Goal: Task Accomplishment & Management: Complete application form

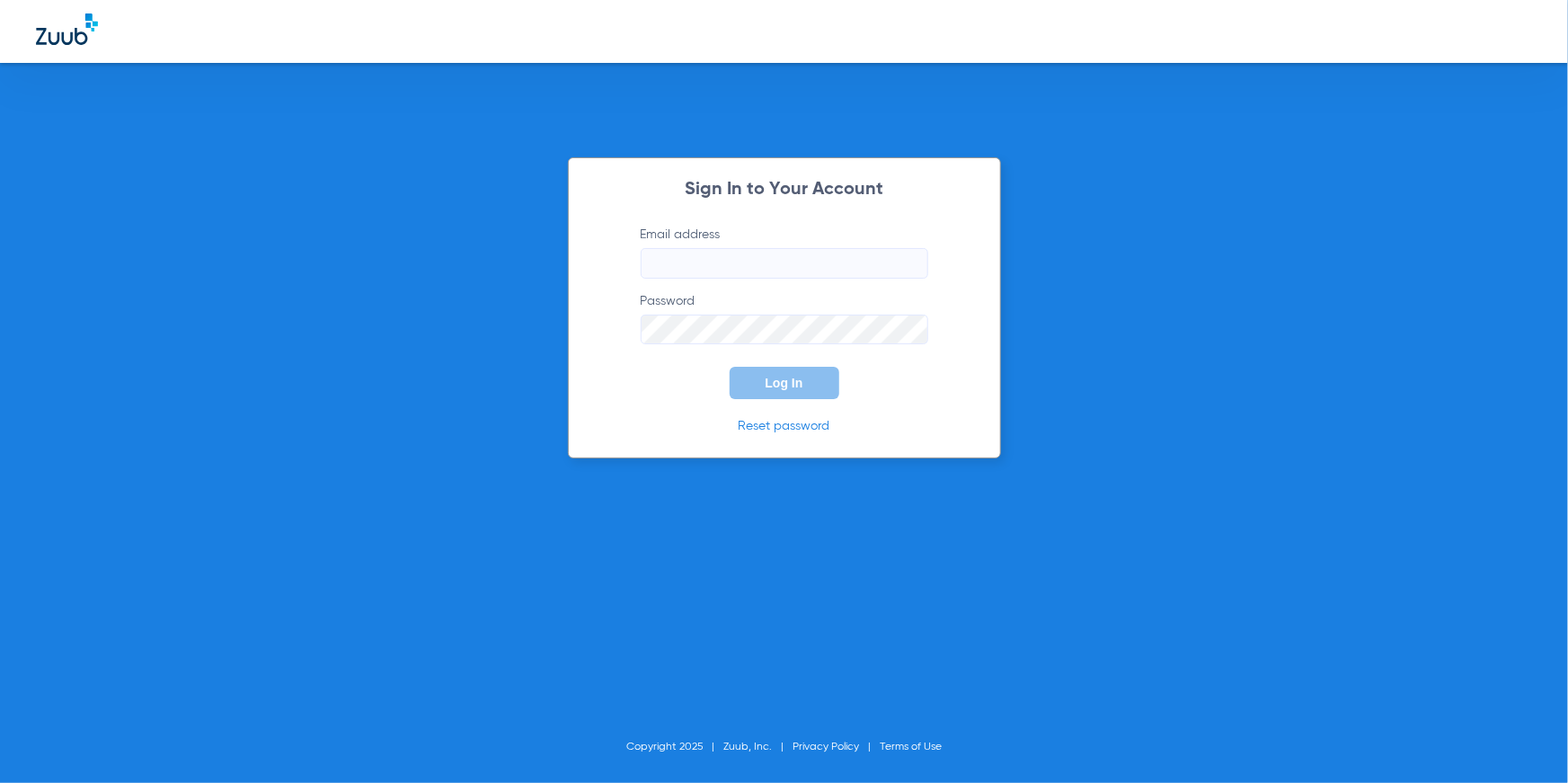
click at [700, 259] on input "Email address" at bounding box center [784, 263] width 287 height 31
type input "[EMAIL_ADDRESS][DOMAIN_NAME]"
click at [788, 397] on button "Log In" at bounding box center [784, 383] width 110 height 33
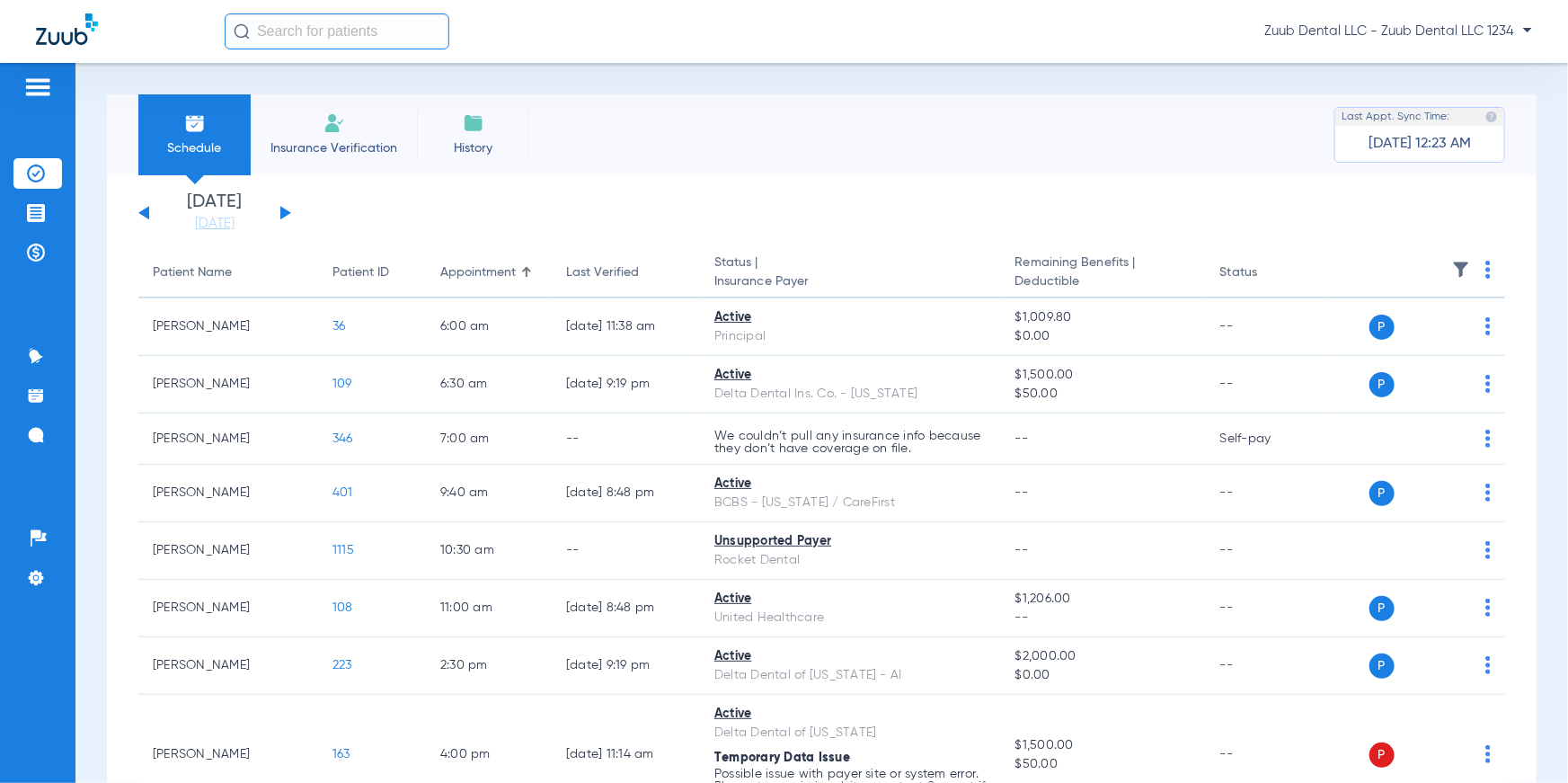
drag, startPoint x: 712, startPoint y: 267, endPoint x: 819, endPoint y: 281, distance: 107.9
click at [819, 281] on th "Status | Insurance Payer" at bounding box center [851, 273] width 301 height 51
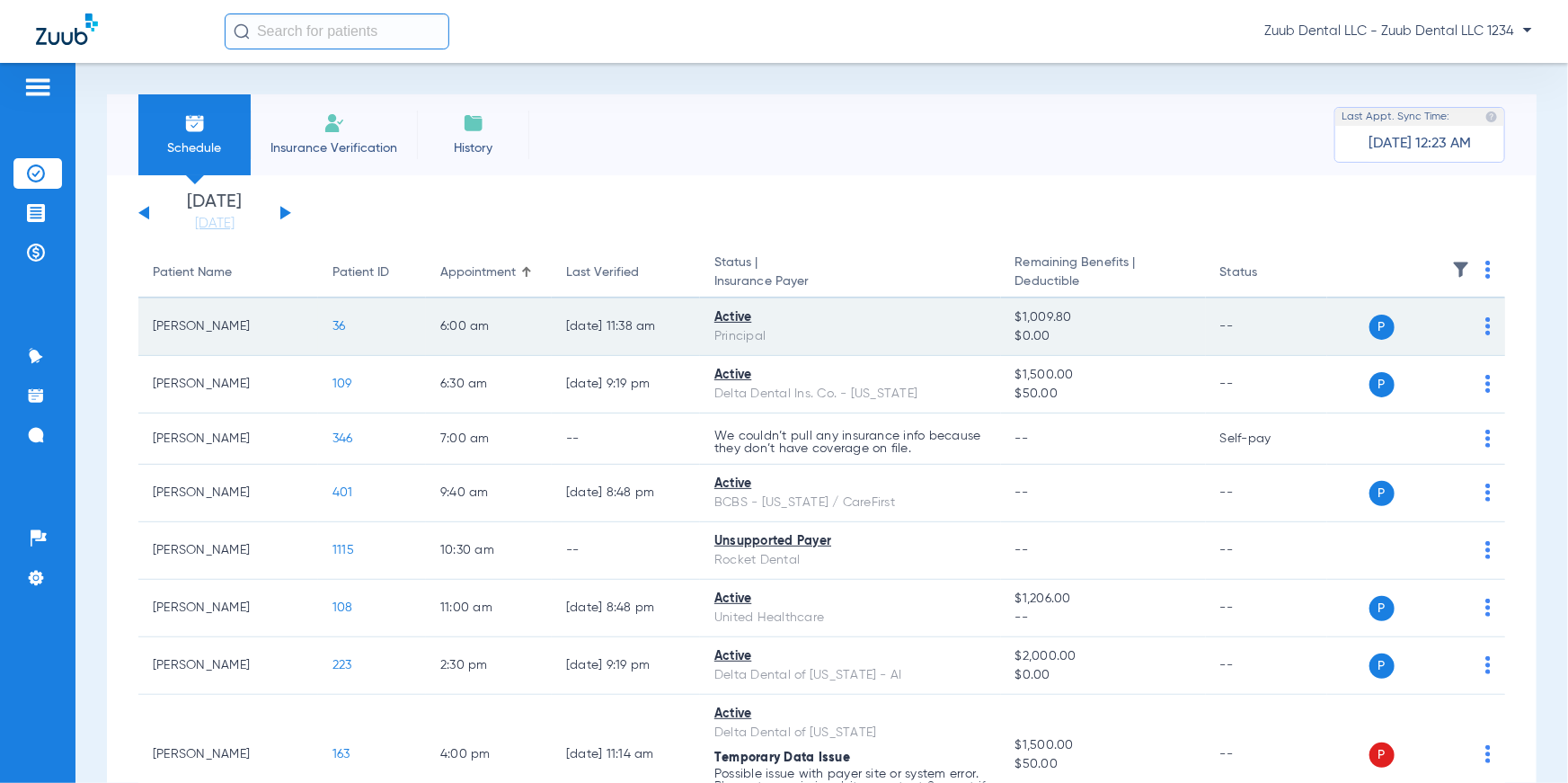
drag, startPoint x: 713, startPoint y: 316, endPoint x: 767, endPoint y: 318, distance: 54.0
click at [767, 318] on td "Active Principal" at bounding box center [851, 327] width 301 height 57
drag, startPoint x: 718, startPoint y: 335, endPoint x: 770, endPoint y: 336, distance: 52.0
click at [770, 336] on div "Principal" at bounding box center [850, 336] width 272 height 19
drag, startPoint x: 770, startPoint y: 336, endPoint x: 708, endPoint y: 339, distance: 62.1
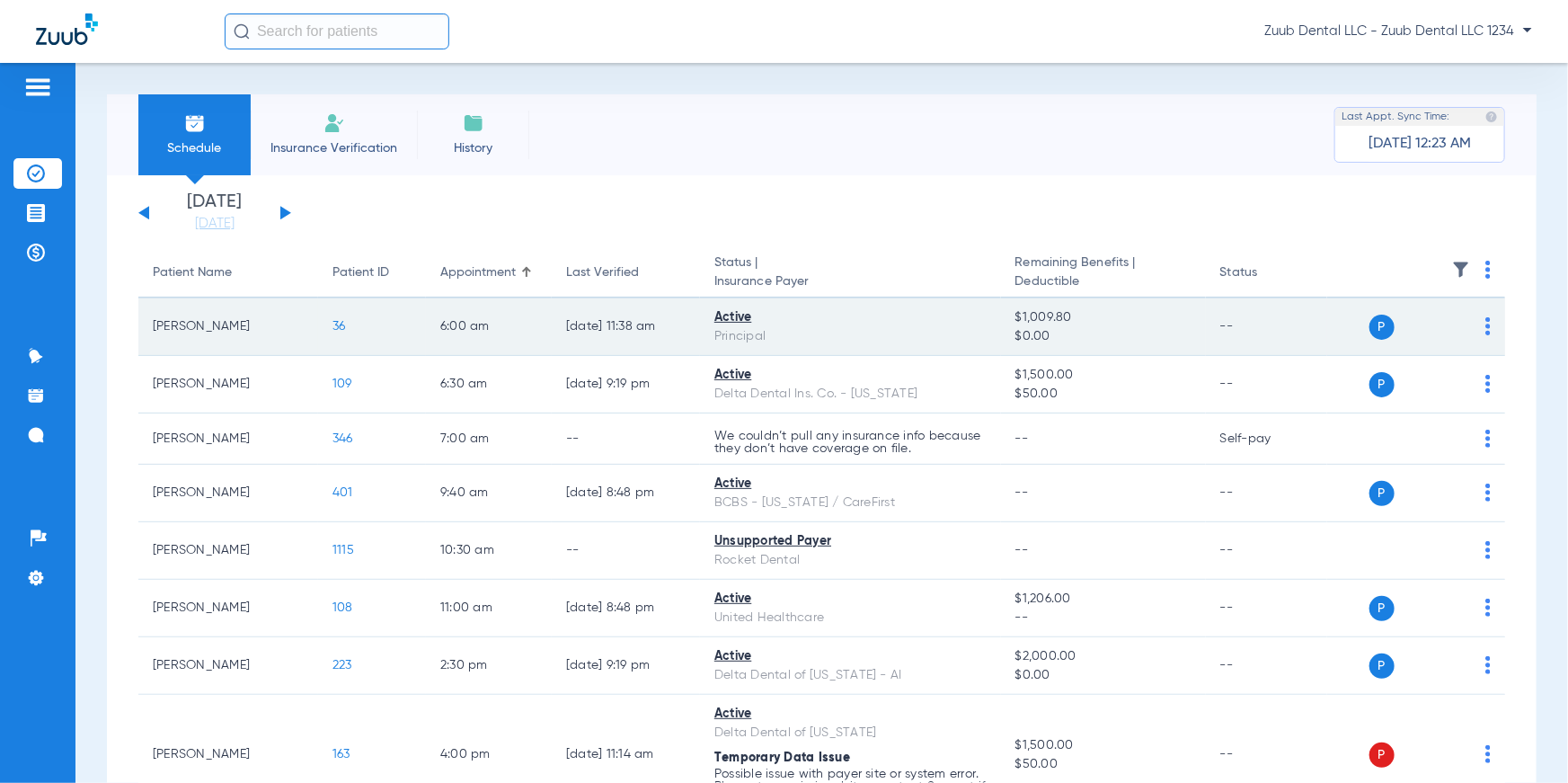
click at [708, 339] on td "Active Principal" at bounding box center [851, 327] width 301 height 57
click at [1009, 314] on td "$1,009.80 $0.00" at bounding box center [1103, 327] width 205 height 57
drag, startPoint x: 1004, startPoint y: 315, endPoint x: 1099, endPoint y: 338, distance: 97.7
click at [1099, 338] on td "$1,009.80 $0.00" at bounding box center [1103, 327] width 205 height 57
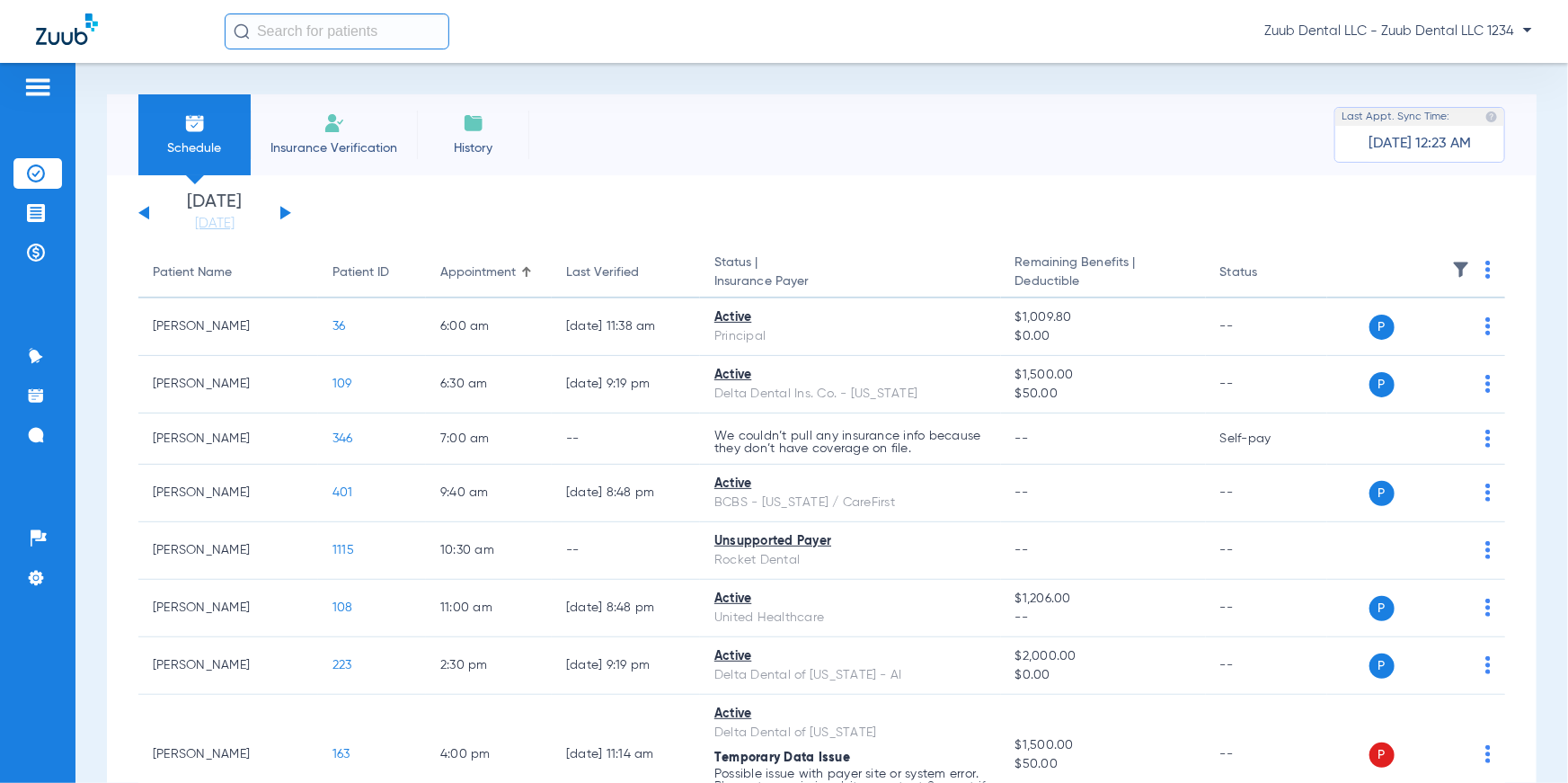
click at [1078, 228] on app-single-date-navigator "[DATE] [DATE] [DATE] [DATE] [DATE] [DATE] [DATE] [DATE] [DATE] [DATE] [DATE] [D…" at bounding box center [822, 213] width 1367 height 40
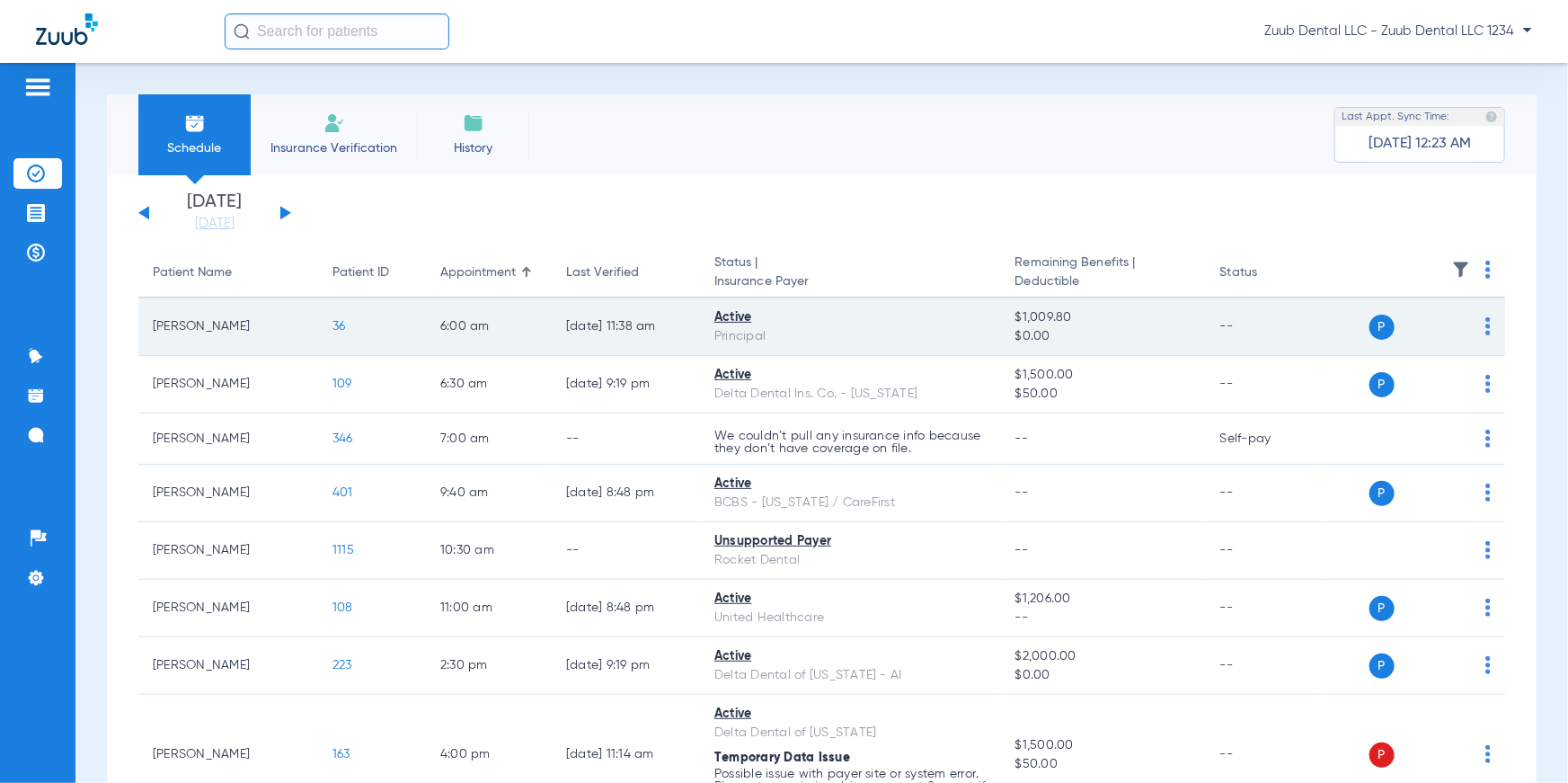
click at [341, 325] on span "36" at bounding box center [340, 326] width 14 height 13
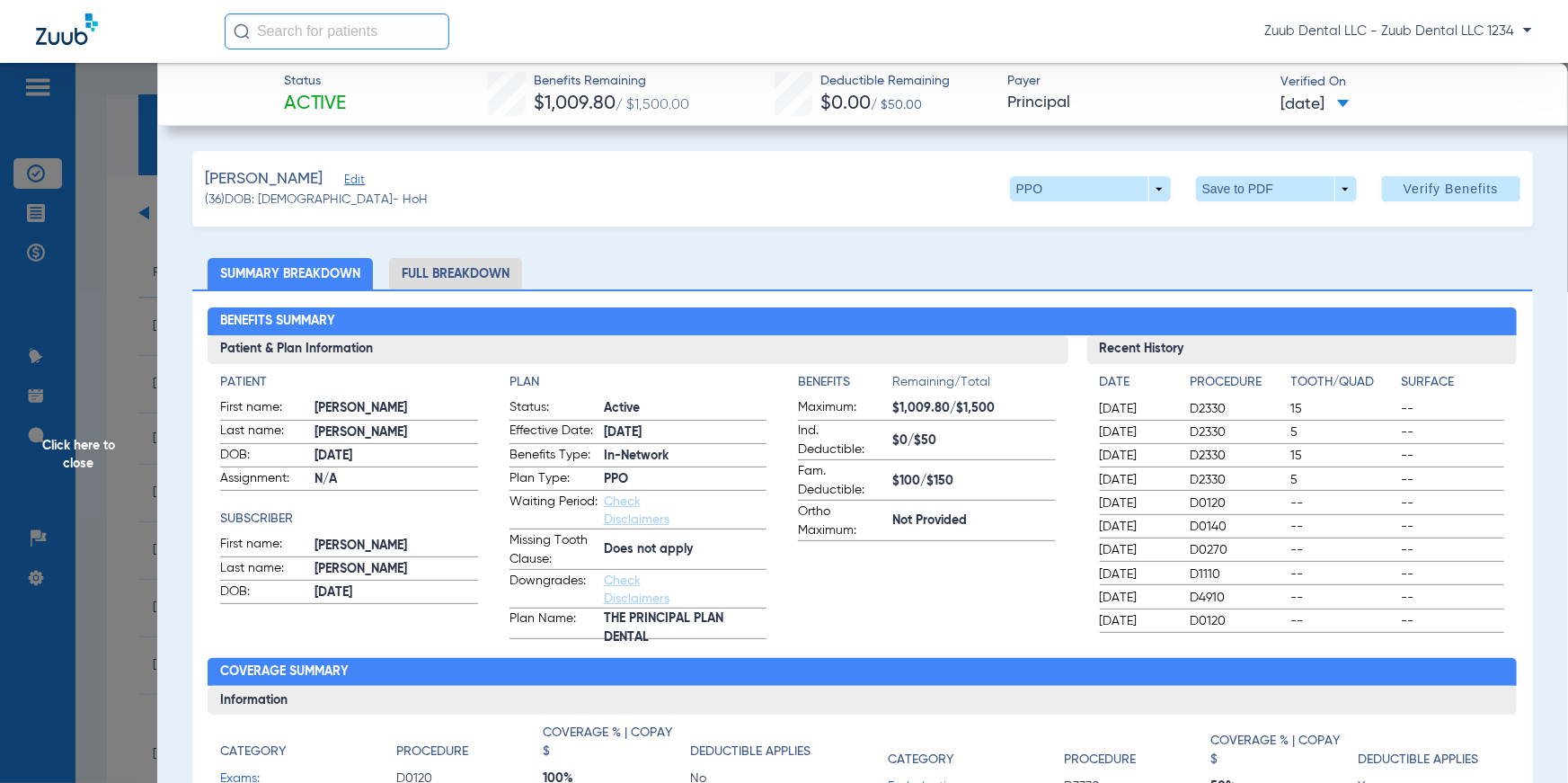
click at [104, 456] on span "Click here to close" at bounding box center [78, 455] width 157 height 783
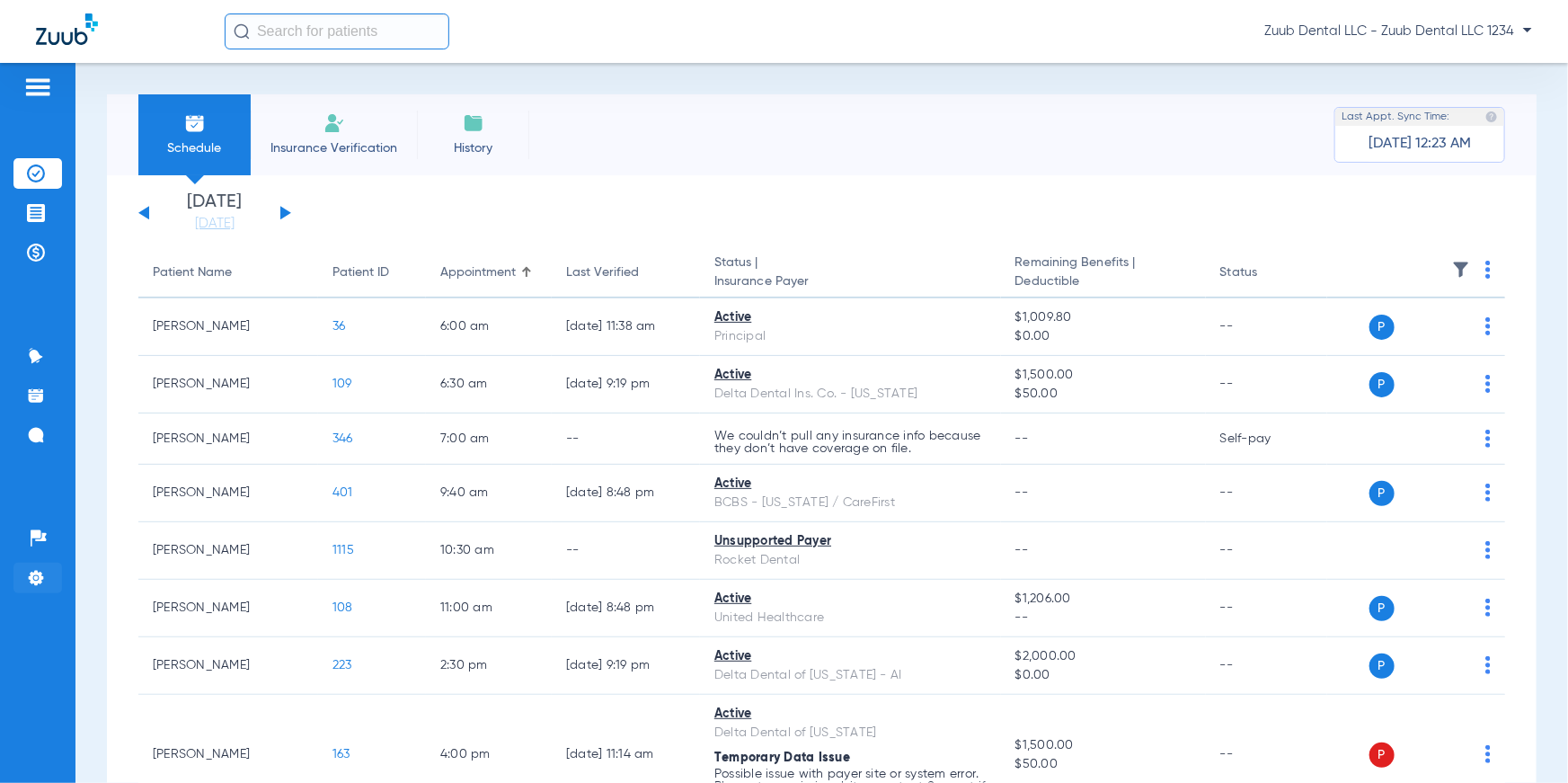
click at [41, 577] on img at bounding box center [36, 578] width 18 height 18
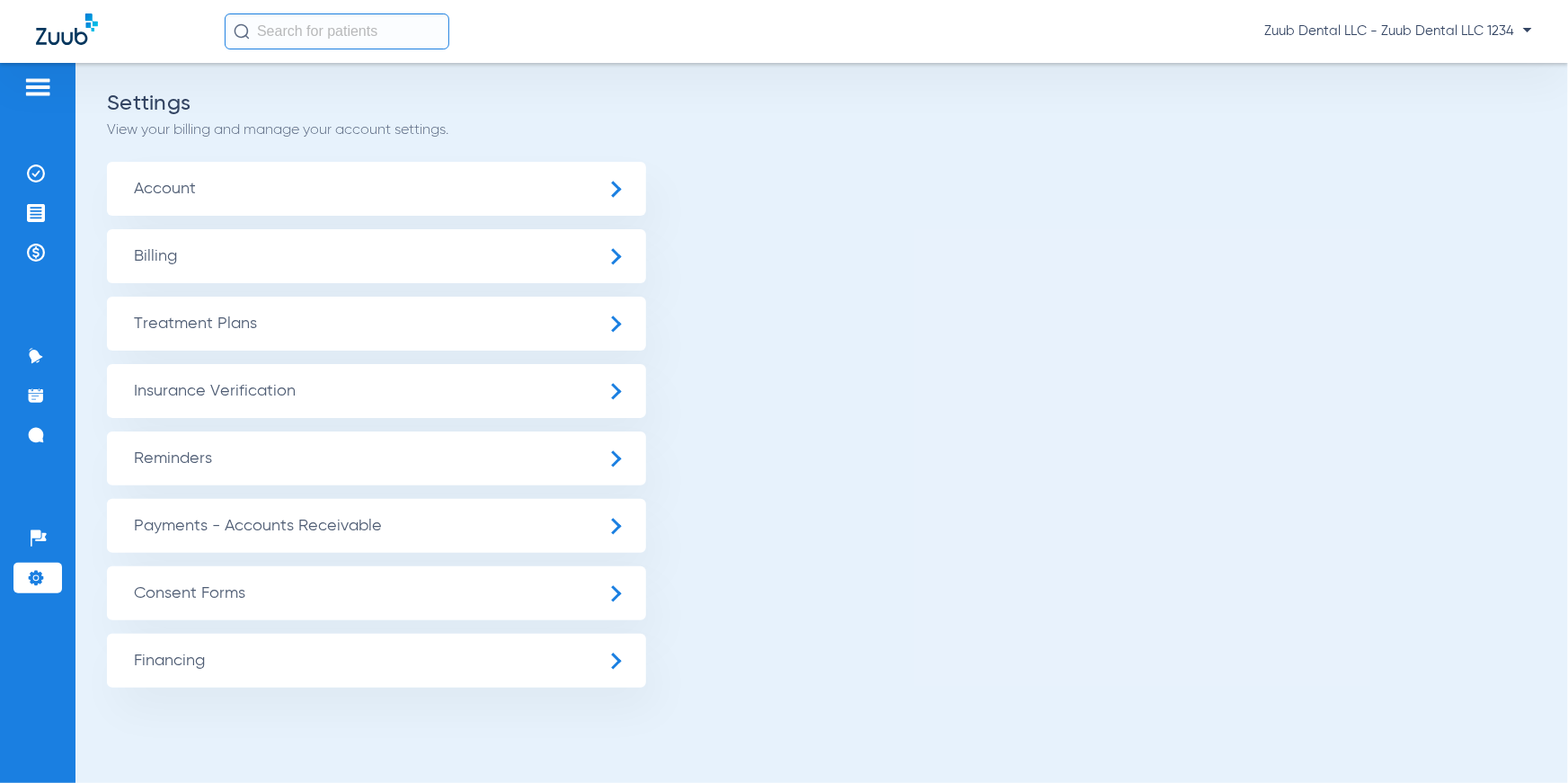
click at [240, 385] on span "Insurance Verification" at bounding box center [376, 391] width 539 height 54
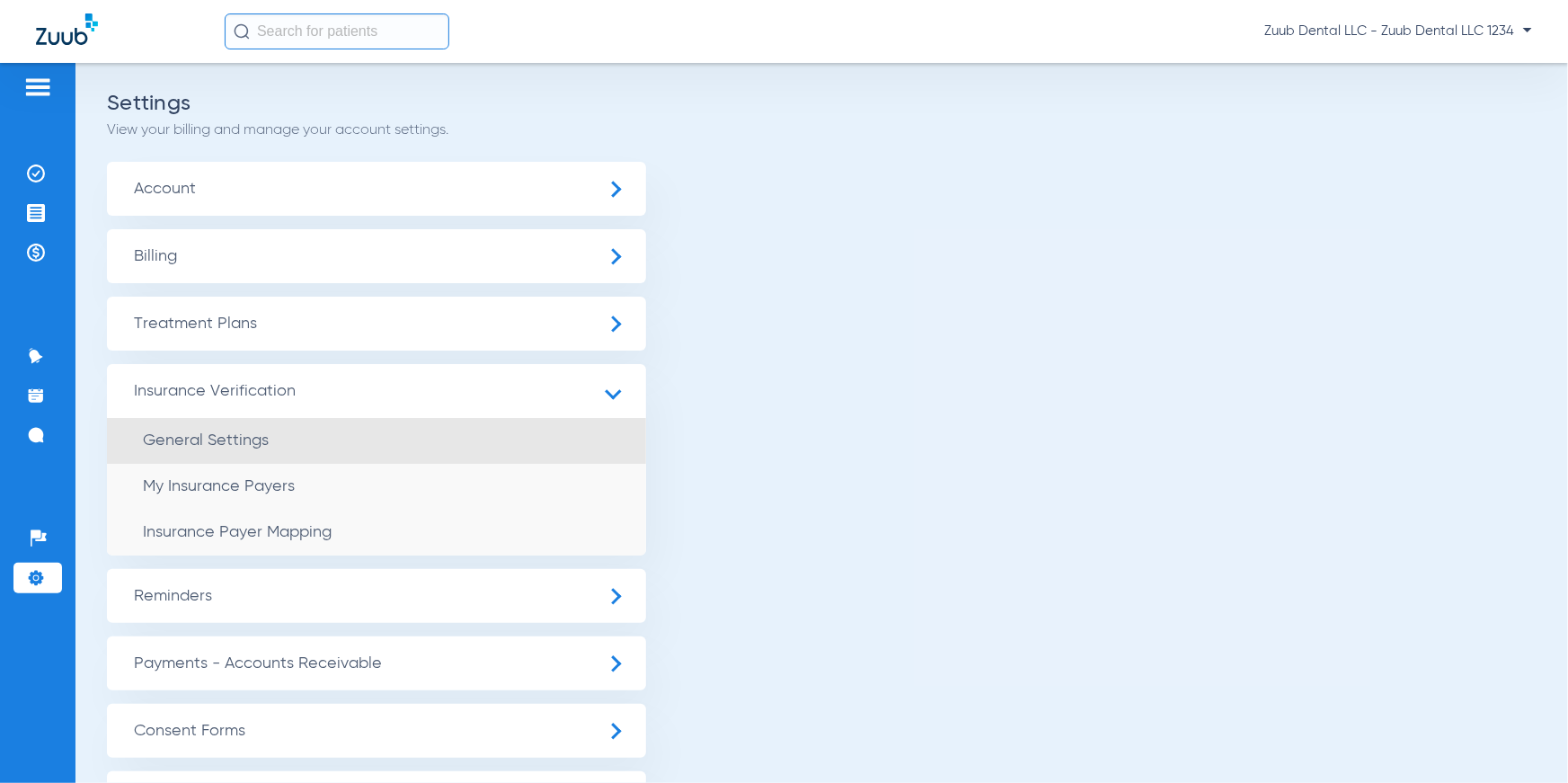
click at [237, 420] on li "General Settings" at bounding box center [376, 441] width 539 height 46
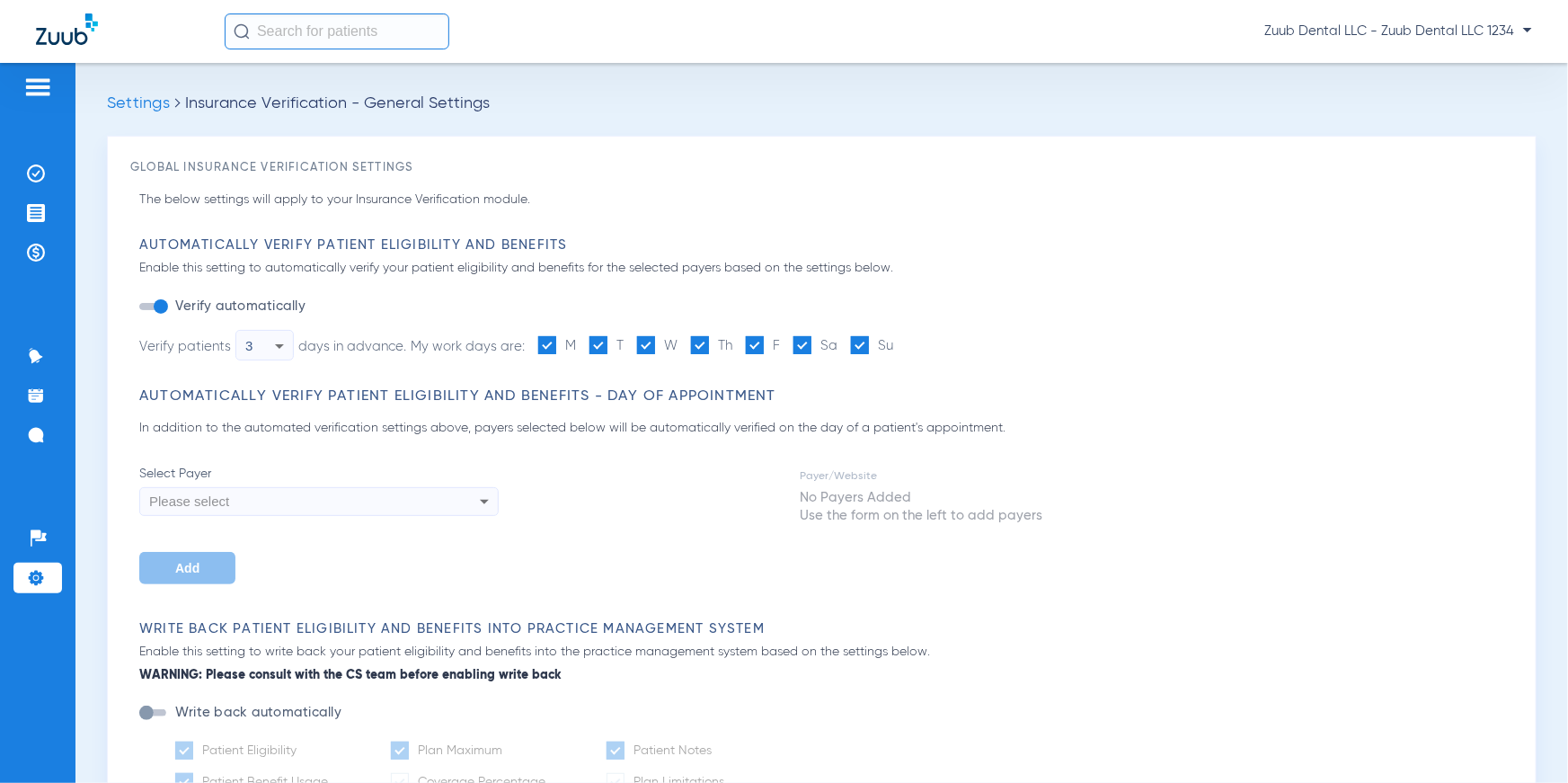
type input "1"
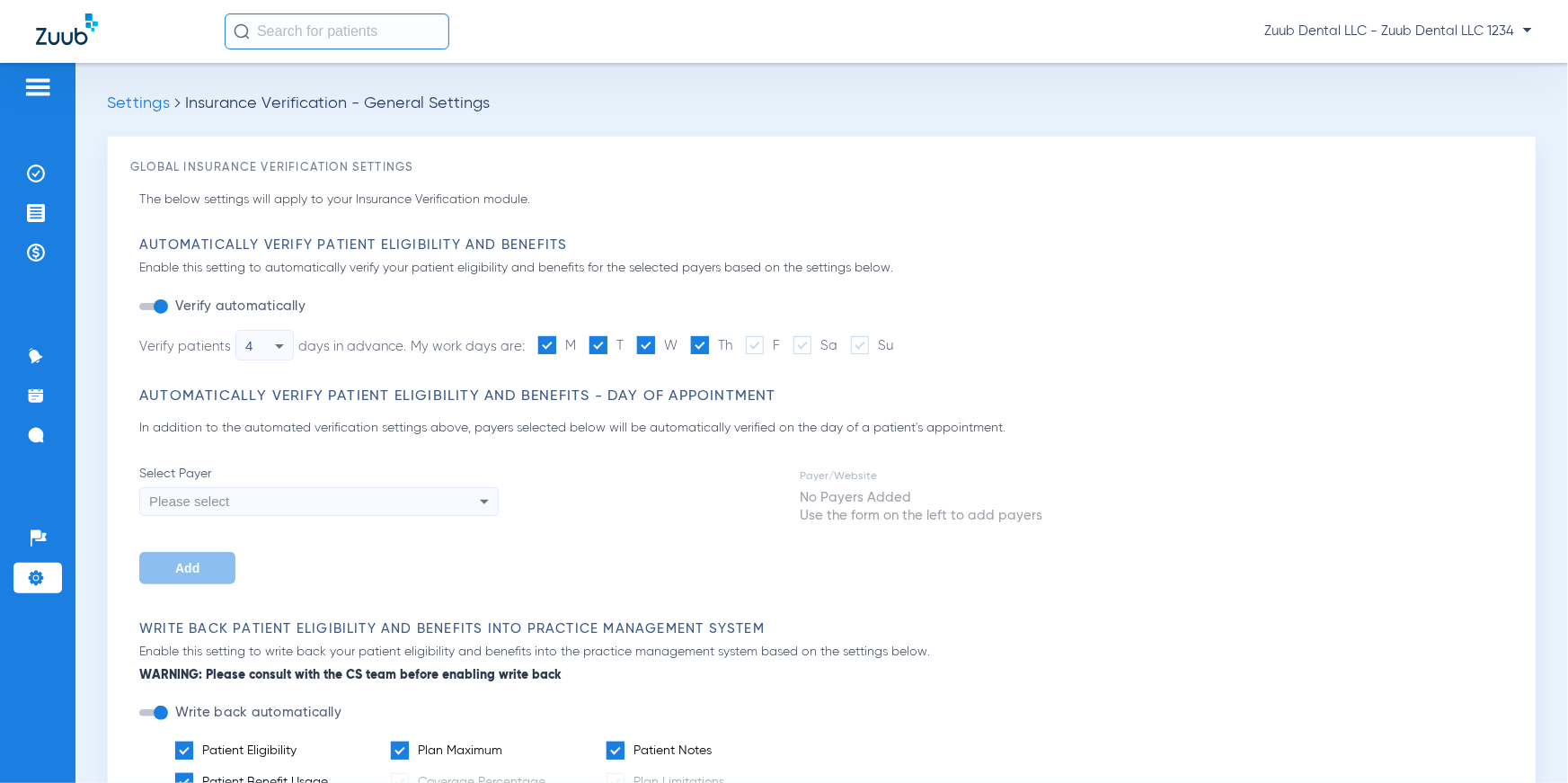
click at [261, 344] on div "4" at bounding box center [261, 346] width 30 height 31
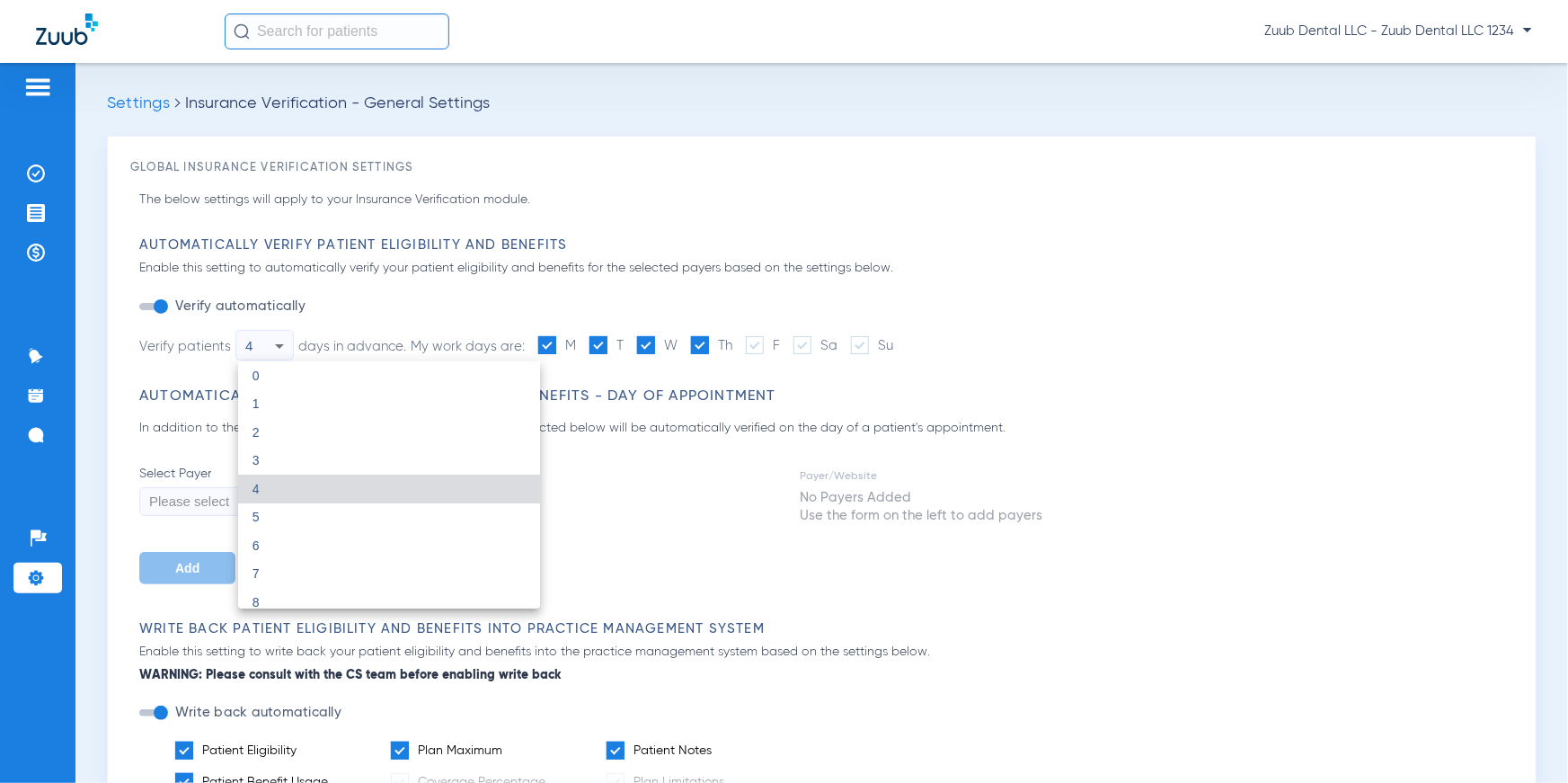
click at [375, 342] on div at bounding box center [784, 392] width 1568 height 783
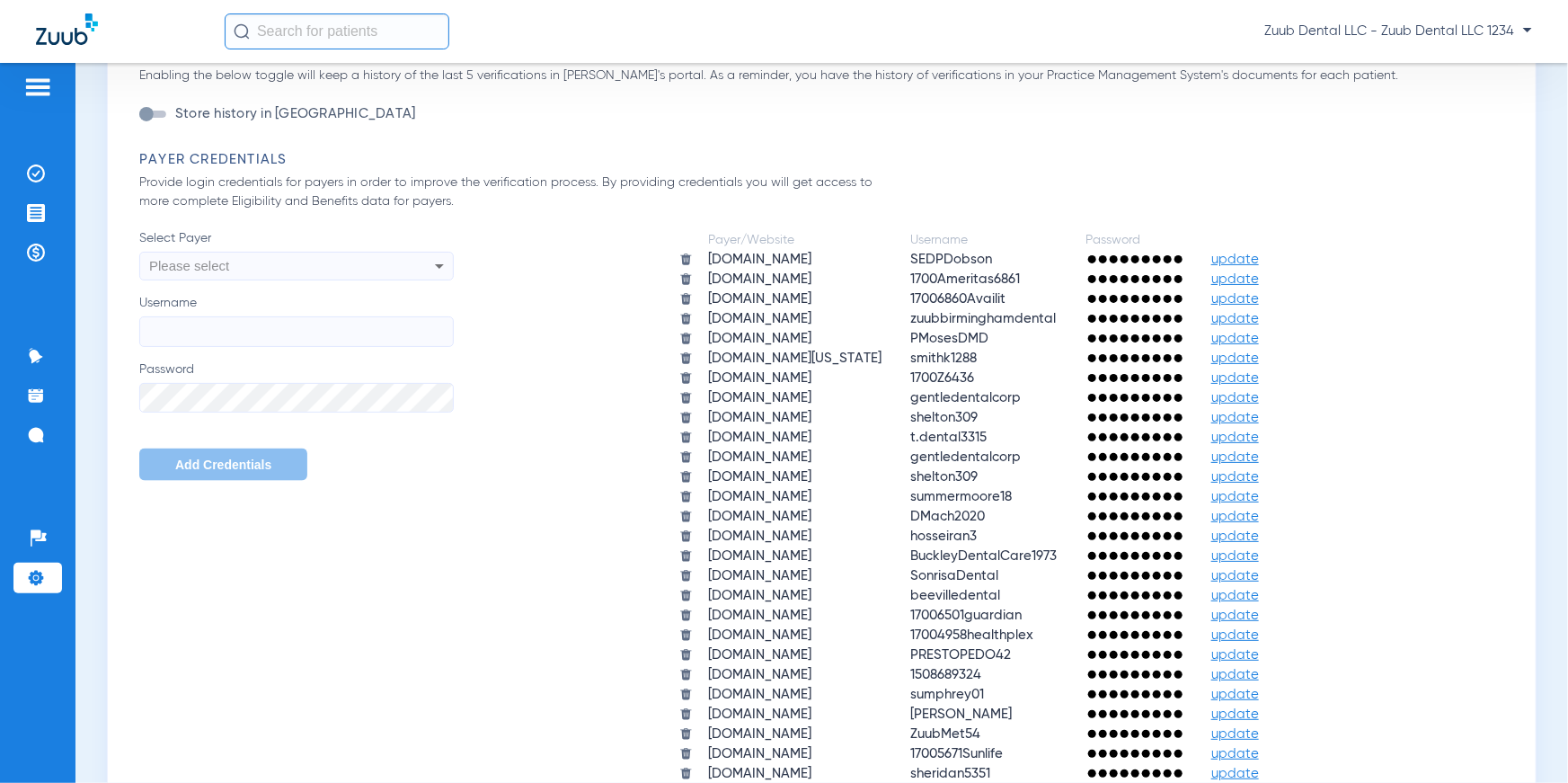
scroll to position [1010, 0]
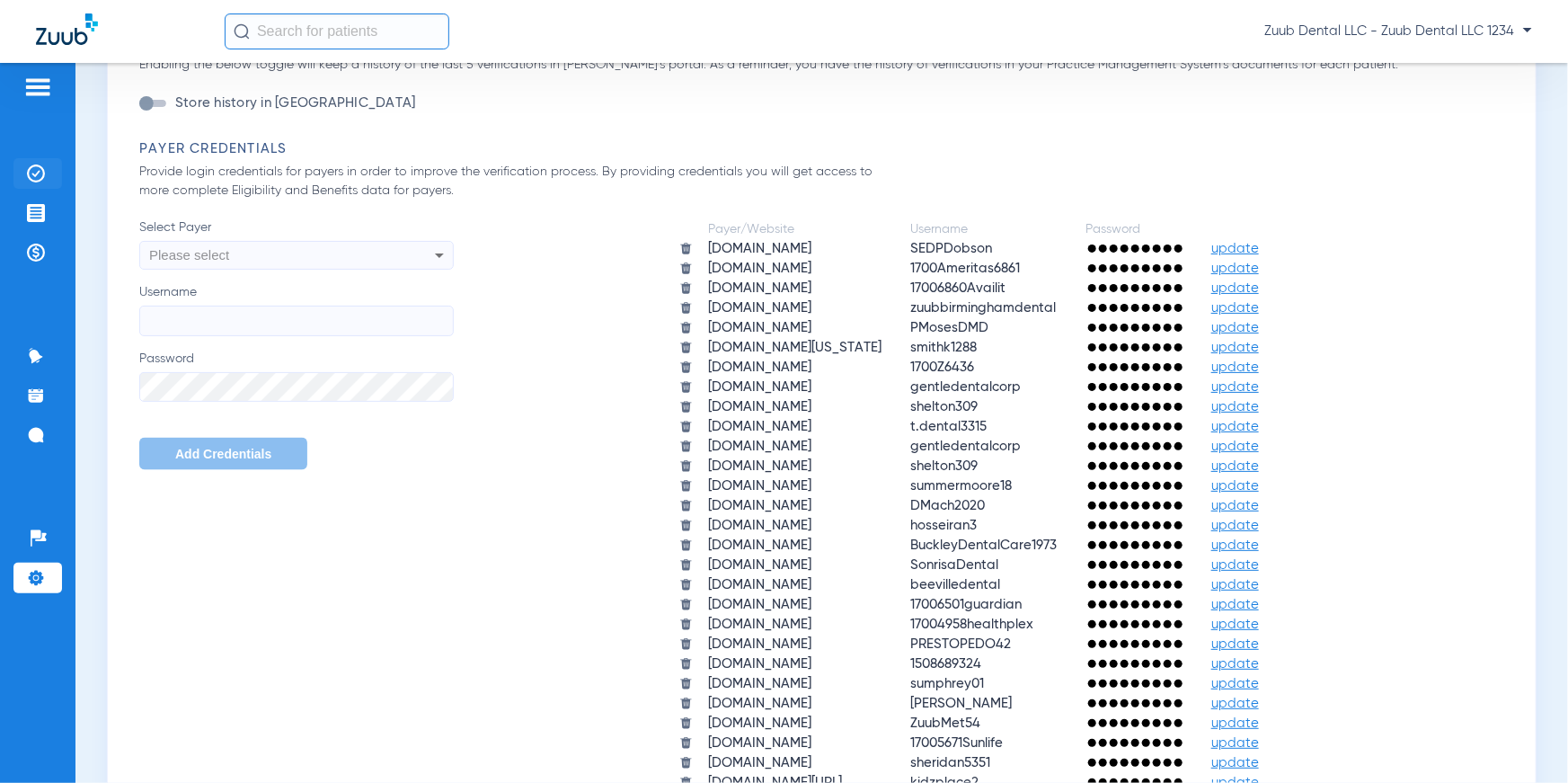
click at [30, 171] on img at bounding box center [36, 173] width 18 height 18
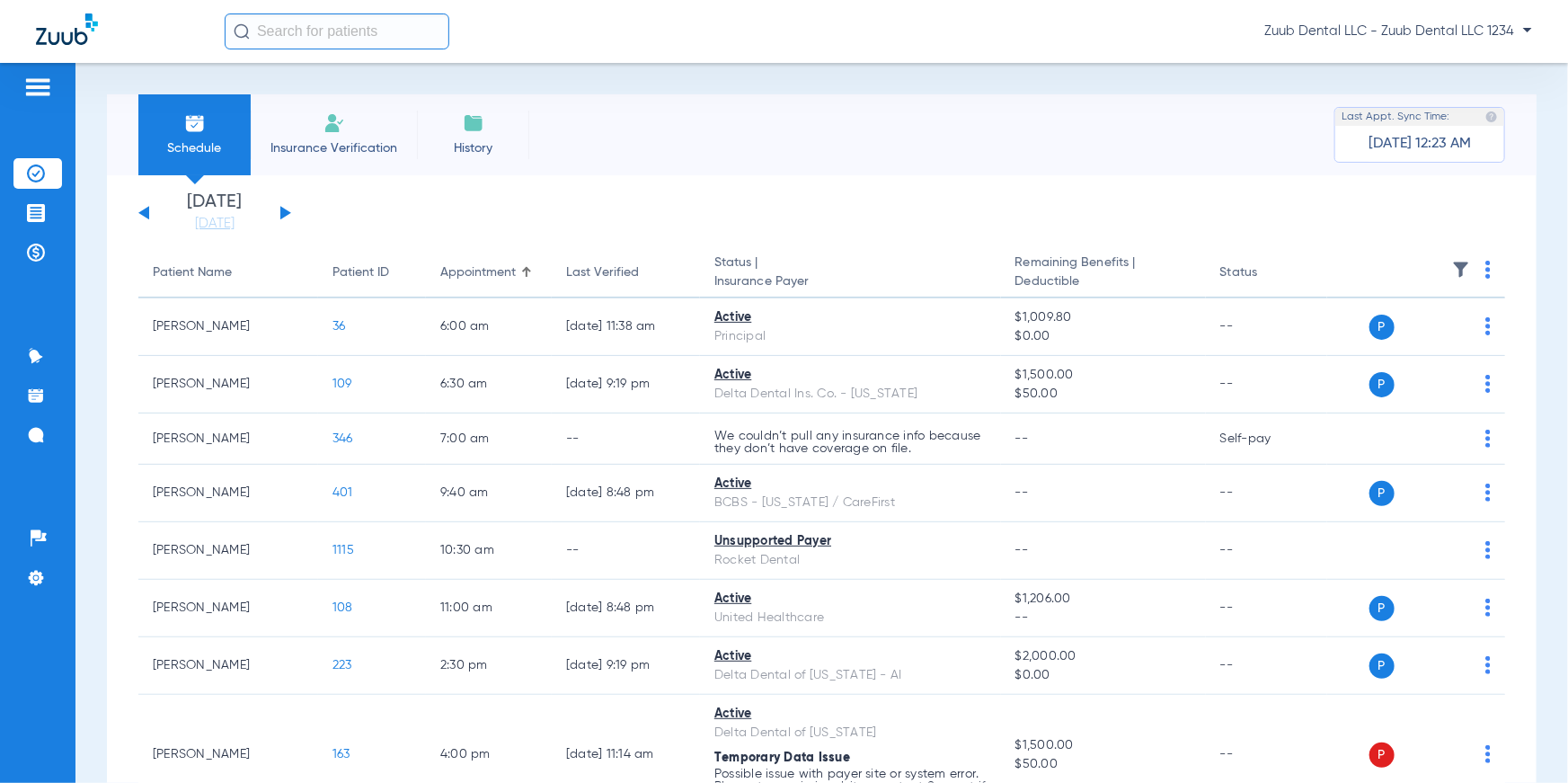
drag, startPoint x: 147, startPoint y: 277, endPoint x: 1348, endPoint y: 274, distance: 1201.0
click at [1348, 274] on tr "Patient Name Patient ID Appointment Last Verified Status | Insurance Payer Rema…" at bounding box center [822, 273] width 1367 height 51
click at [1486, 271] on img at bounding box center [1488, 270] width 5 height 18
click at [1318, 219] on div at bounding box center [784, 392] width 1568 height 783
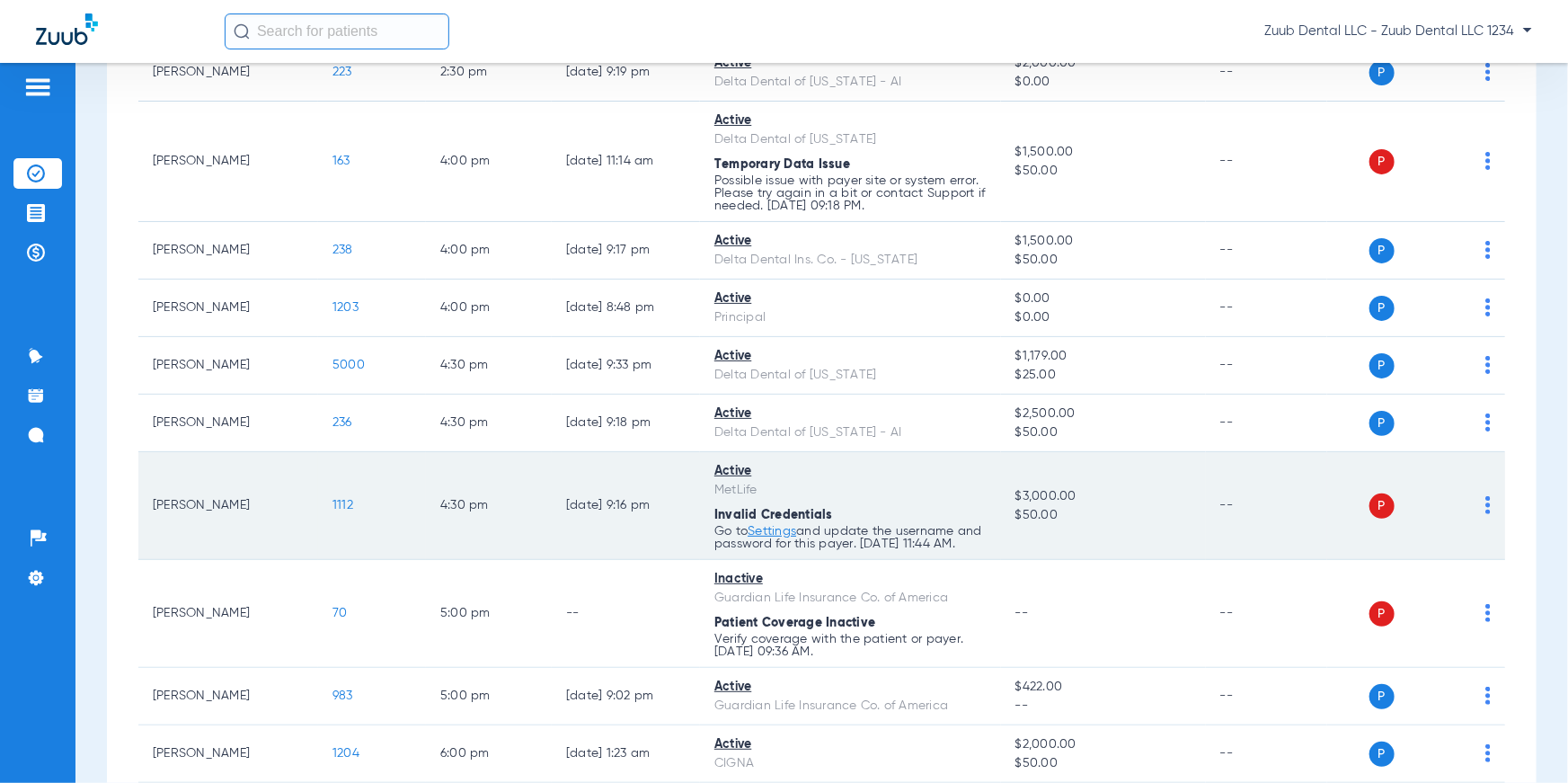
scroll to position [720, 0]
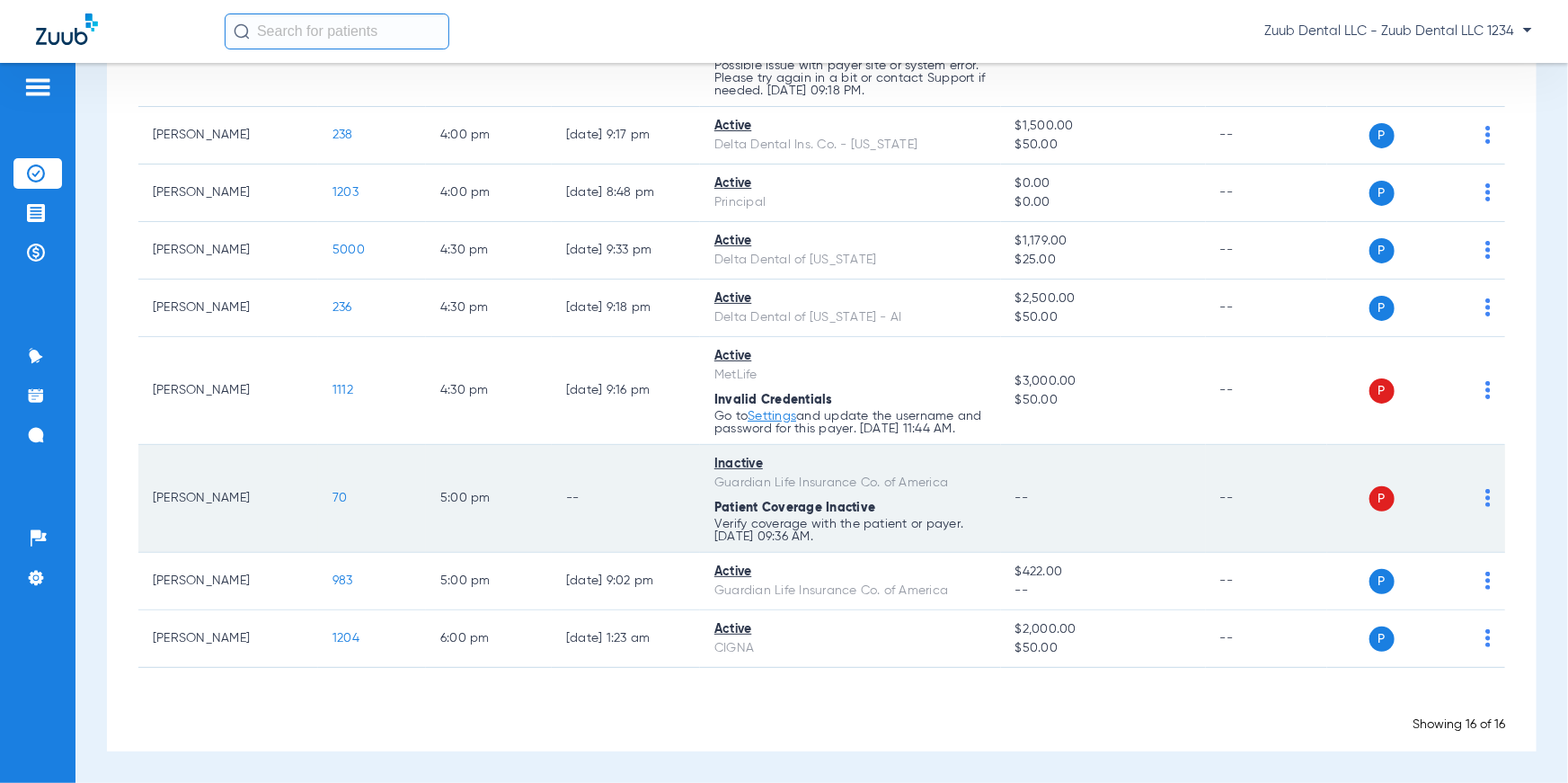
click at [1479, 499] on td "P S" at bounding box center [1416, 499] width 178 height 108
click at [1486, 499] on img at bounding box center [1488, 498] width 5 height 18
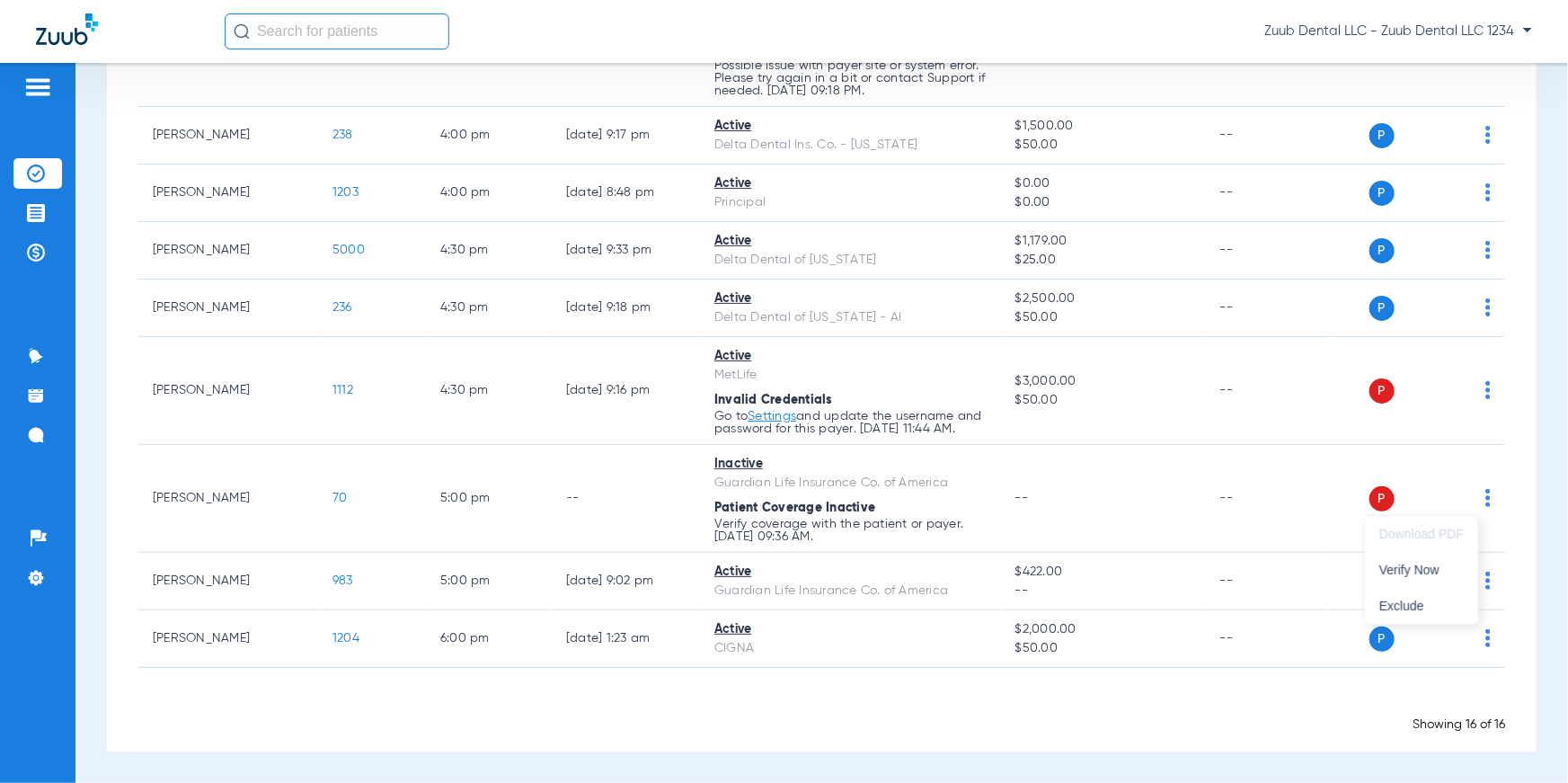
click at [1519, 550] on div at bounding box center [784, 392] width 1568 height 783
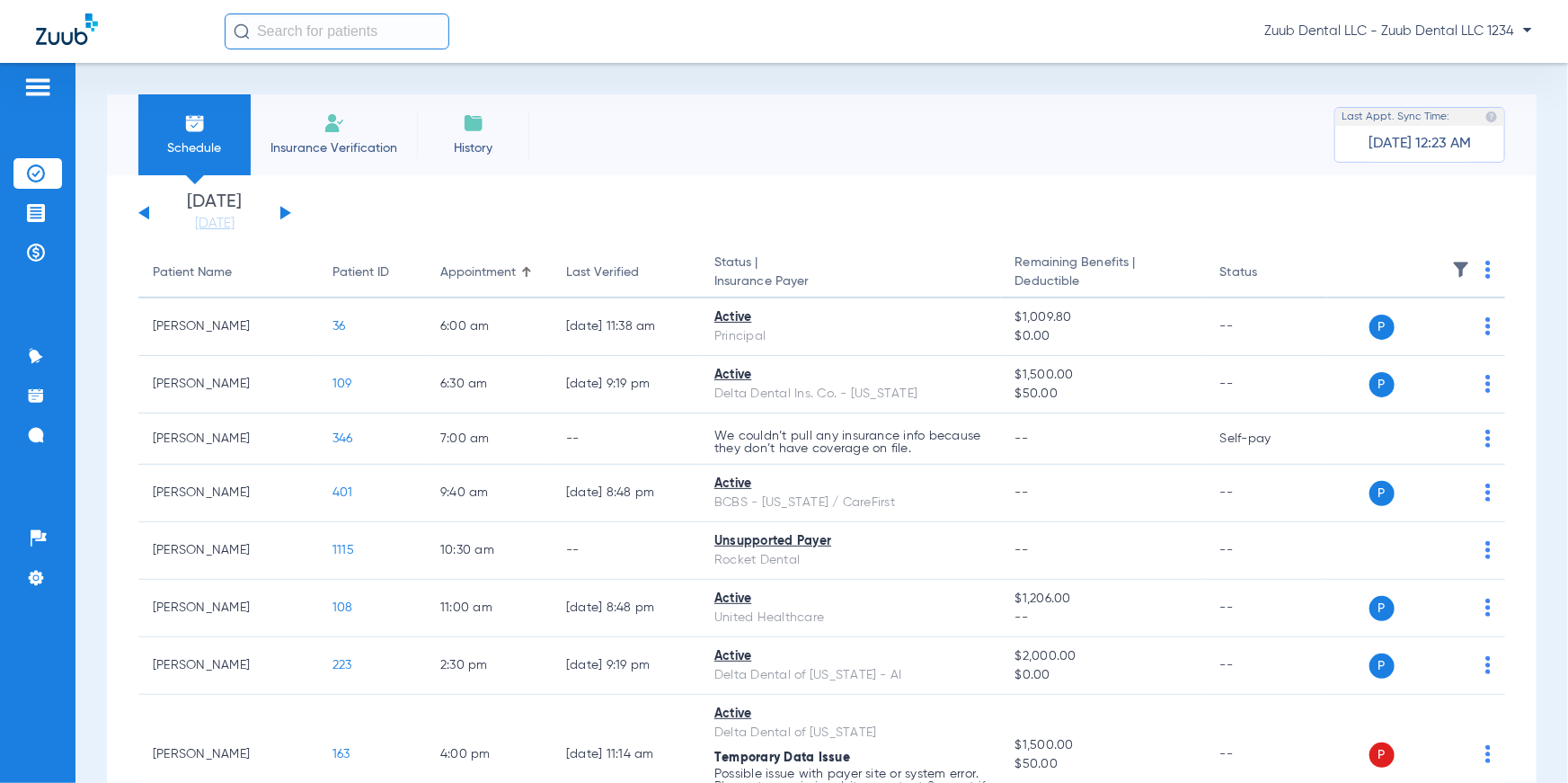
scroll to position [0, 0]
click at [337, 145] on span "Insurance Verification" at bounding box center [334, 149] width 140 height 18
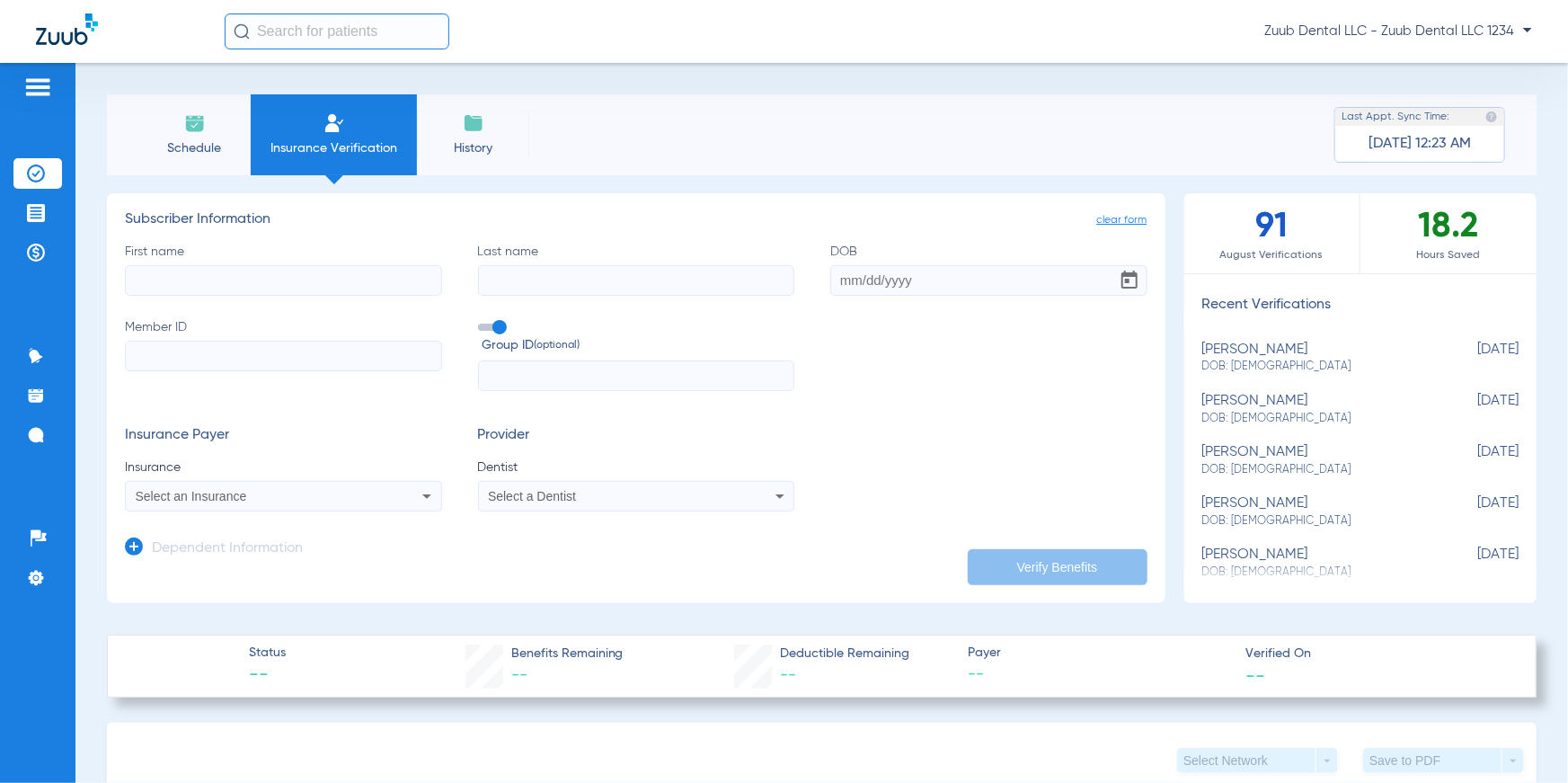
click at [222, 283] on input "First name" at bounding box center [283, 280] width 317 height 31
click at [490, 280] on input "Last name" at bounding box center [637, 280] width 317 height 31
click at [857, 271] on input "DOB" at bounding box center [989, 280] width 317 height 31
click at [356, 362] on input "Member ID" at bounding box center [283, 356] width 317 height 31
click at [490, 376] on input "text" at bounding box center [637, 376] width 317 height 31
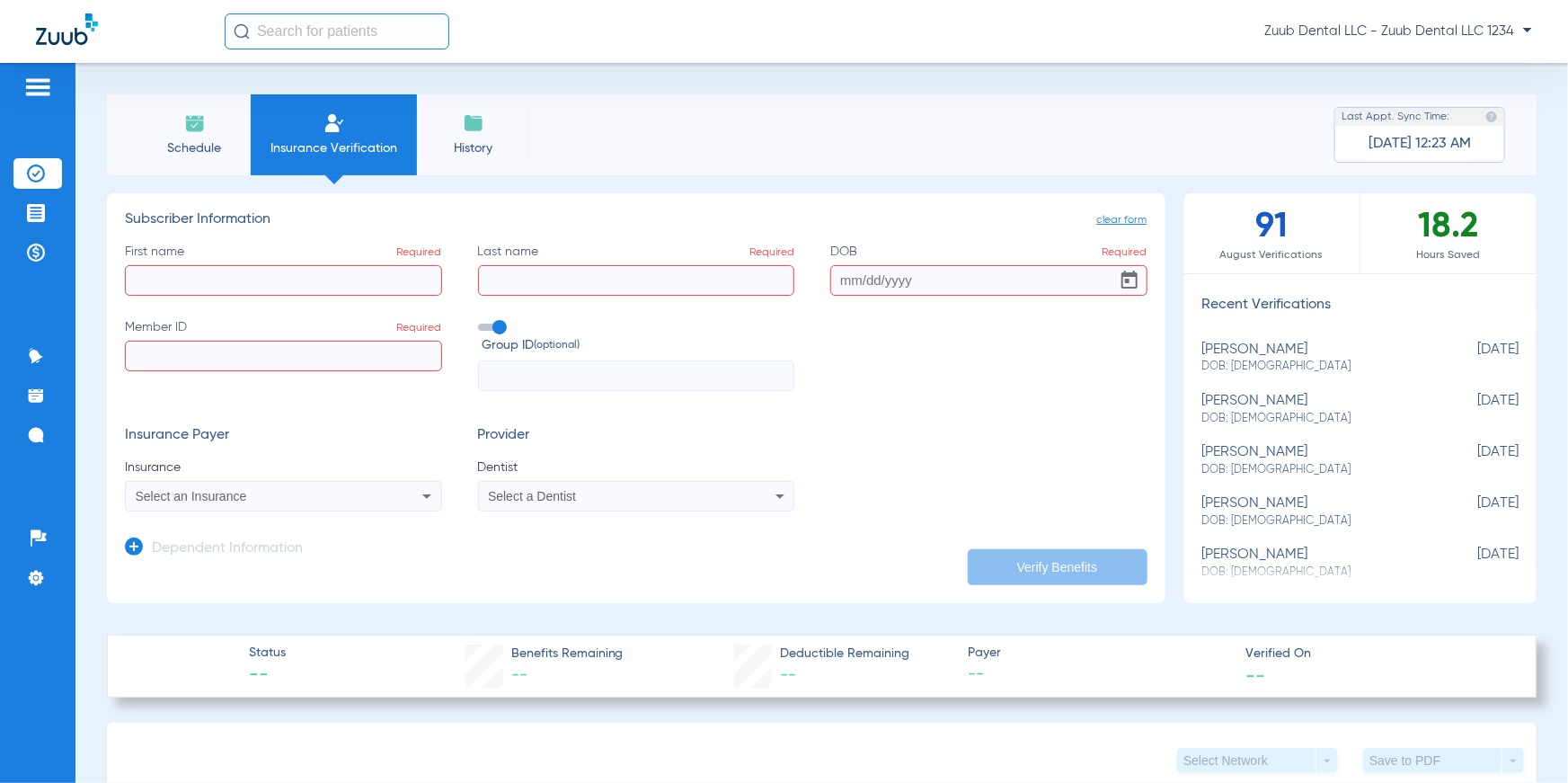
click at [356, 496] on div "Select an Insurance" at bounding box center [254, 496] width 237 height 13
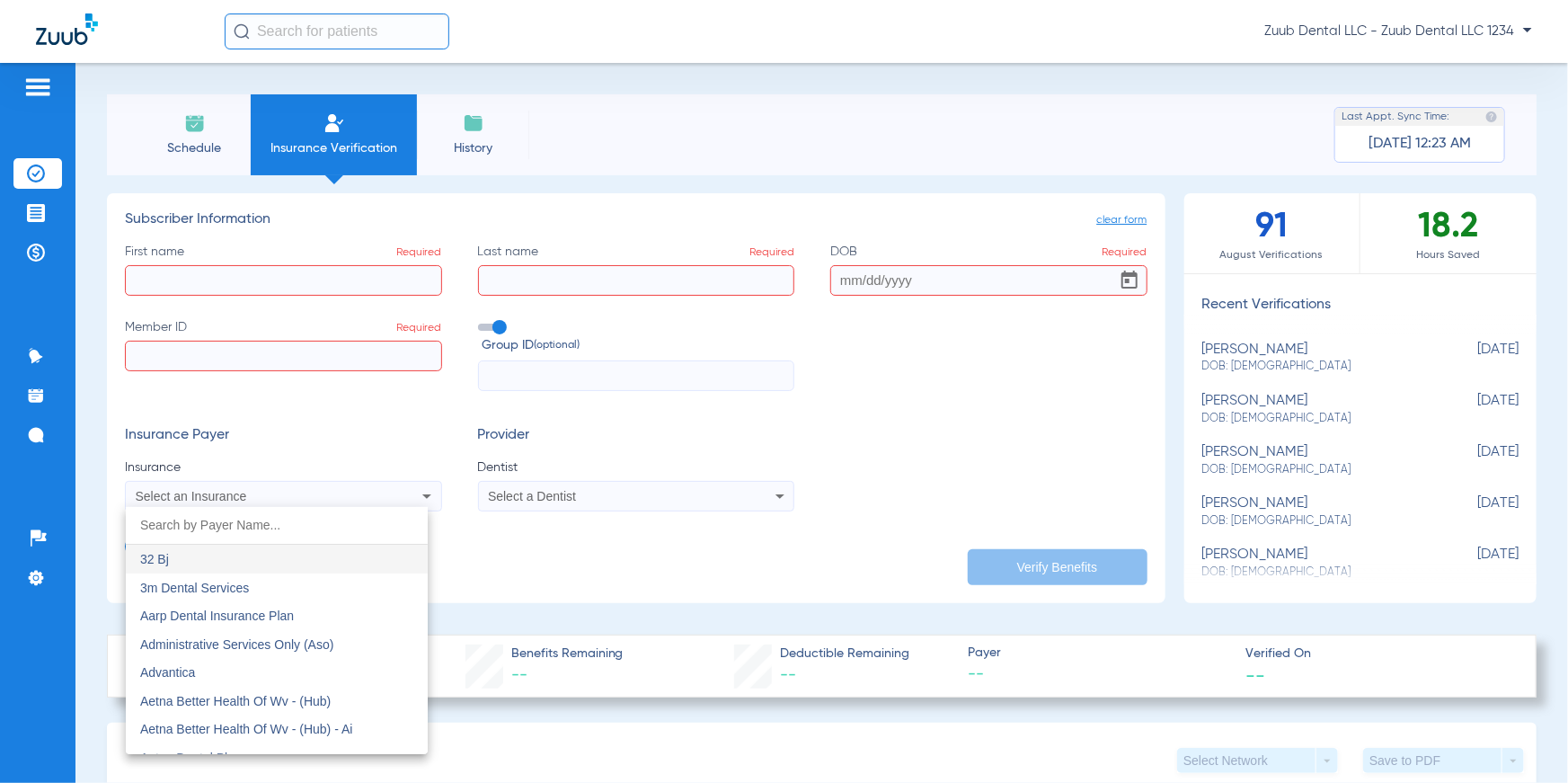
click at [499, 489] on div at bounding box center [784, 392] width 1568 height 783
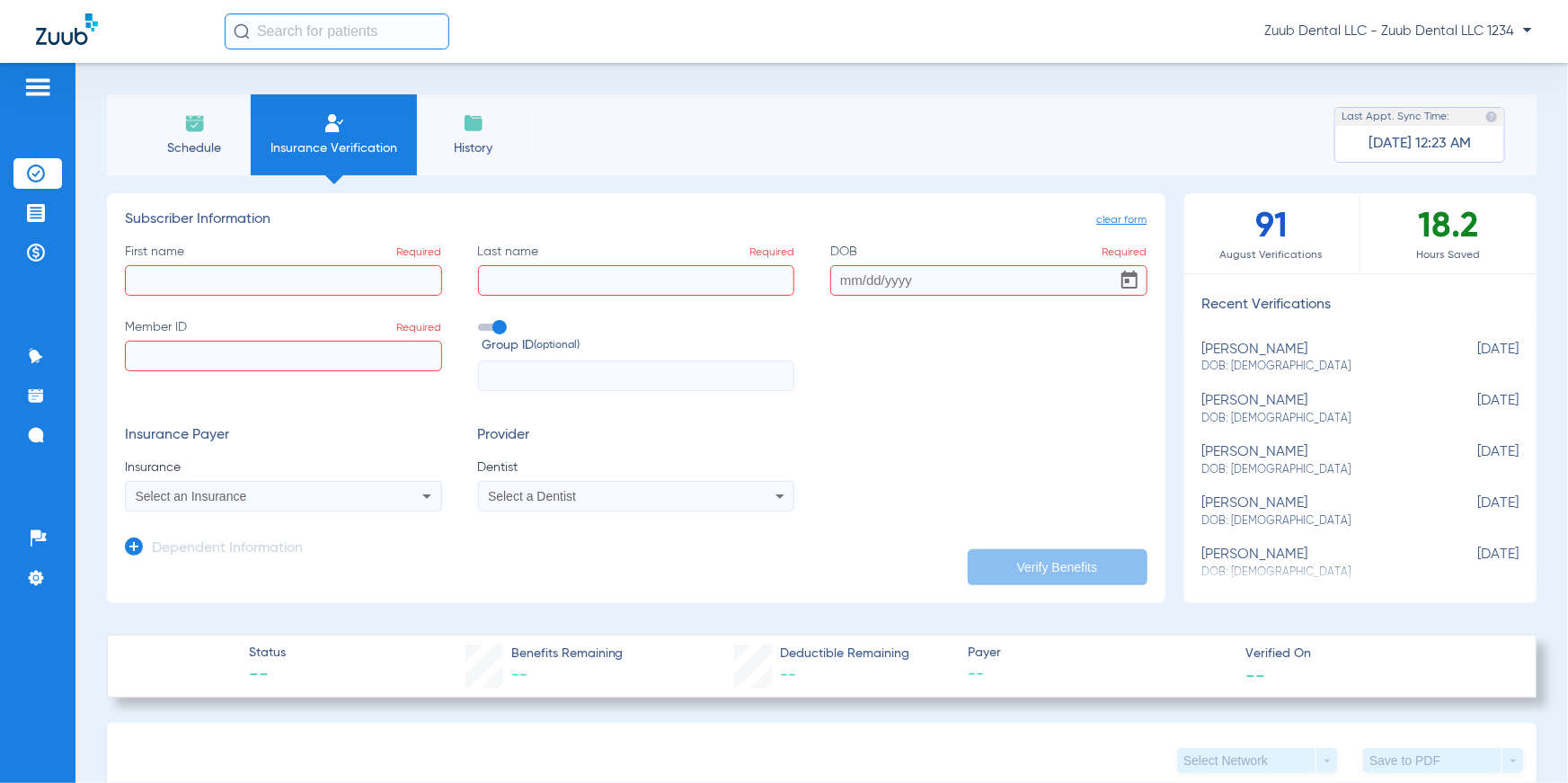
click at [507, 494] on span "Select a Dentist" at bounding box center [532, 496] width 88 height 15
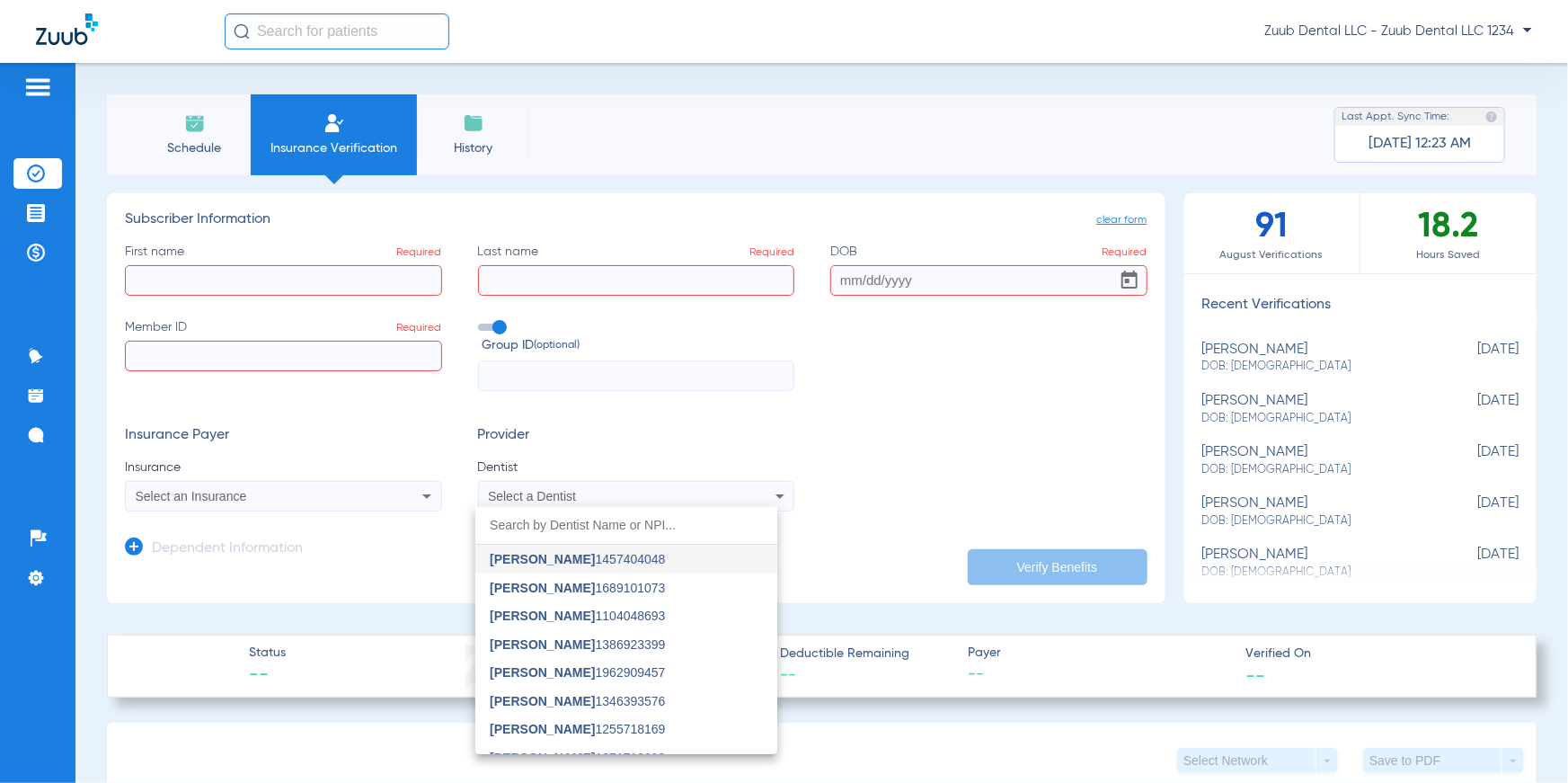
click at [830, 504] on div at bounding box center [784, 392] width 1568 height 783
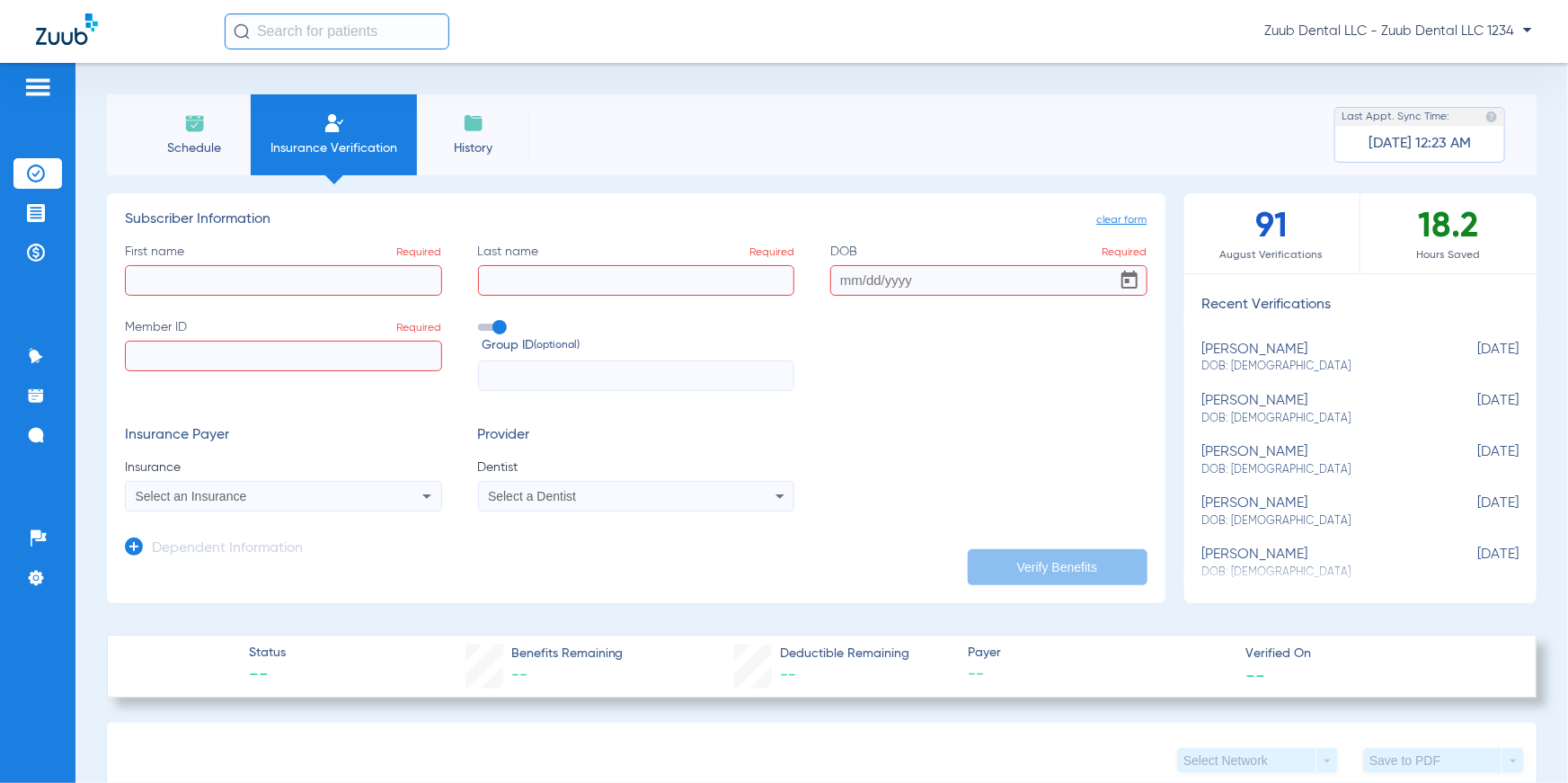
click at [1227, 523] on span "DOB: [DEMOGRAPHIC_DATA]" at bounding box center [1316, 521] width 228 height 16
type input "[PERSON_NAME]"
type input "[DATE]"
type input "967366745"
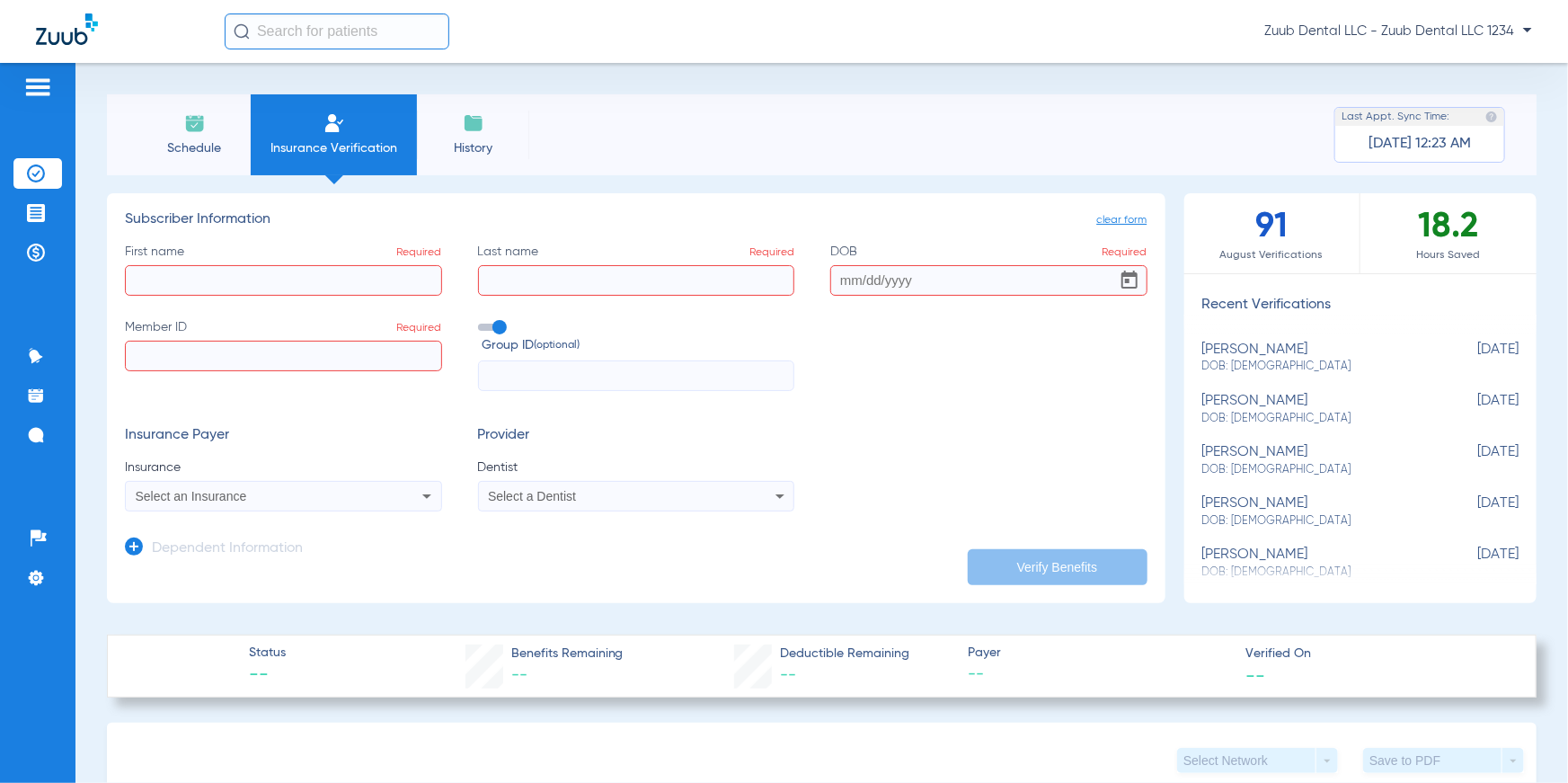
type input "1055942"
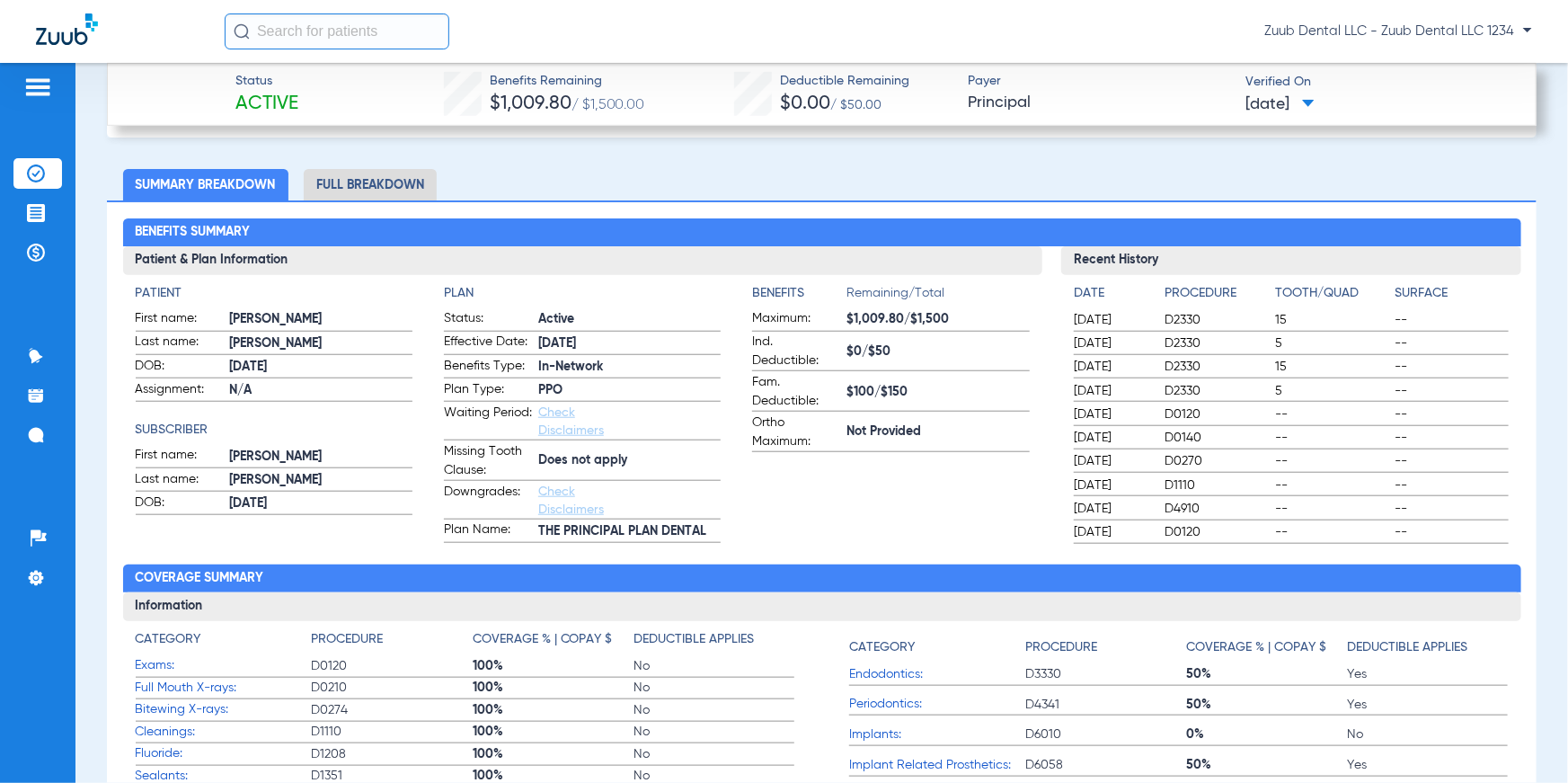
scroll to position [672, 0]
